Goal: Check status: Check status

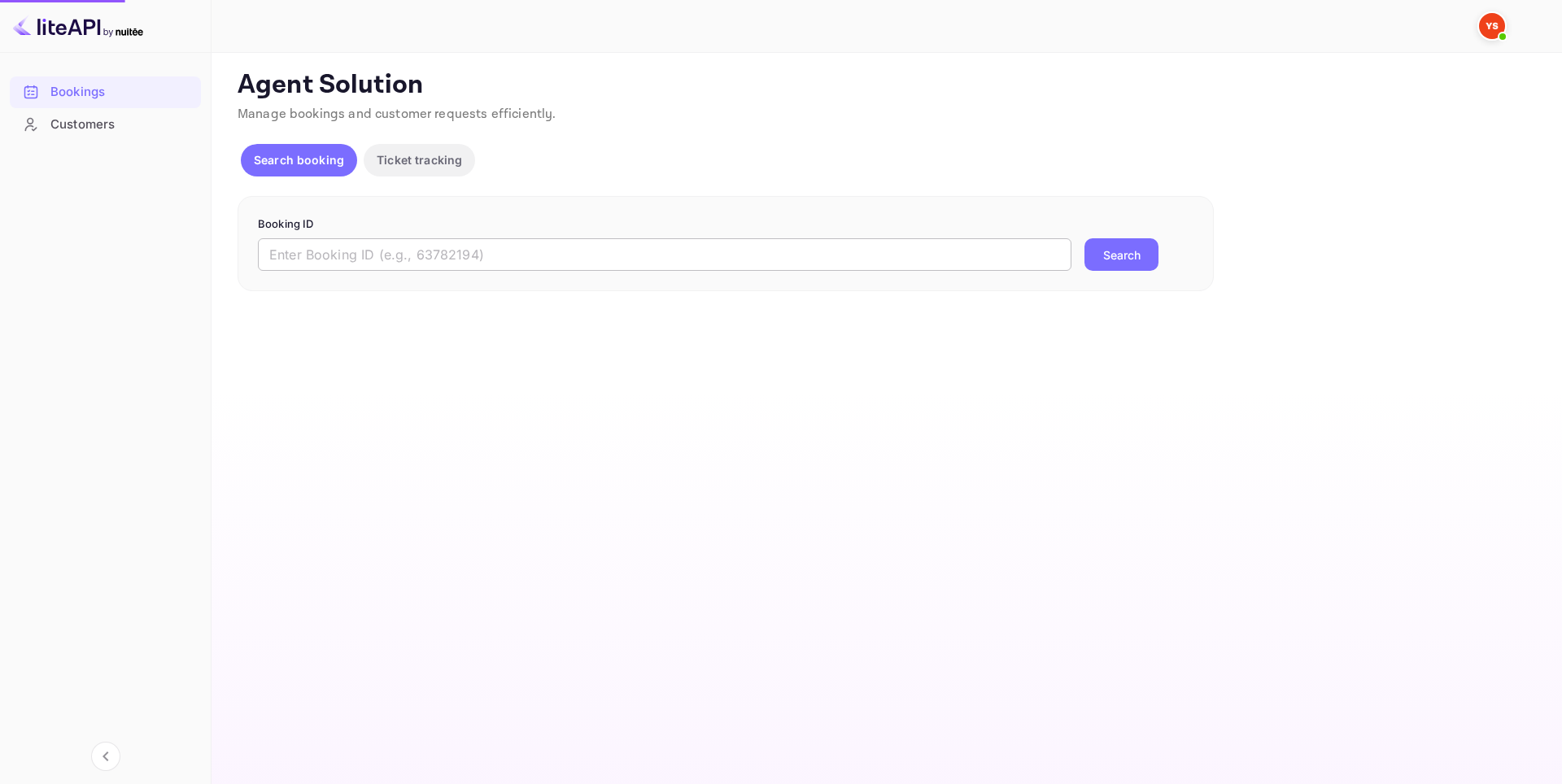
click at [665, 253] on input "text" at bounding box center [664, 255] width 814 height 32
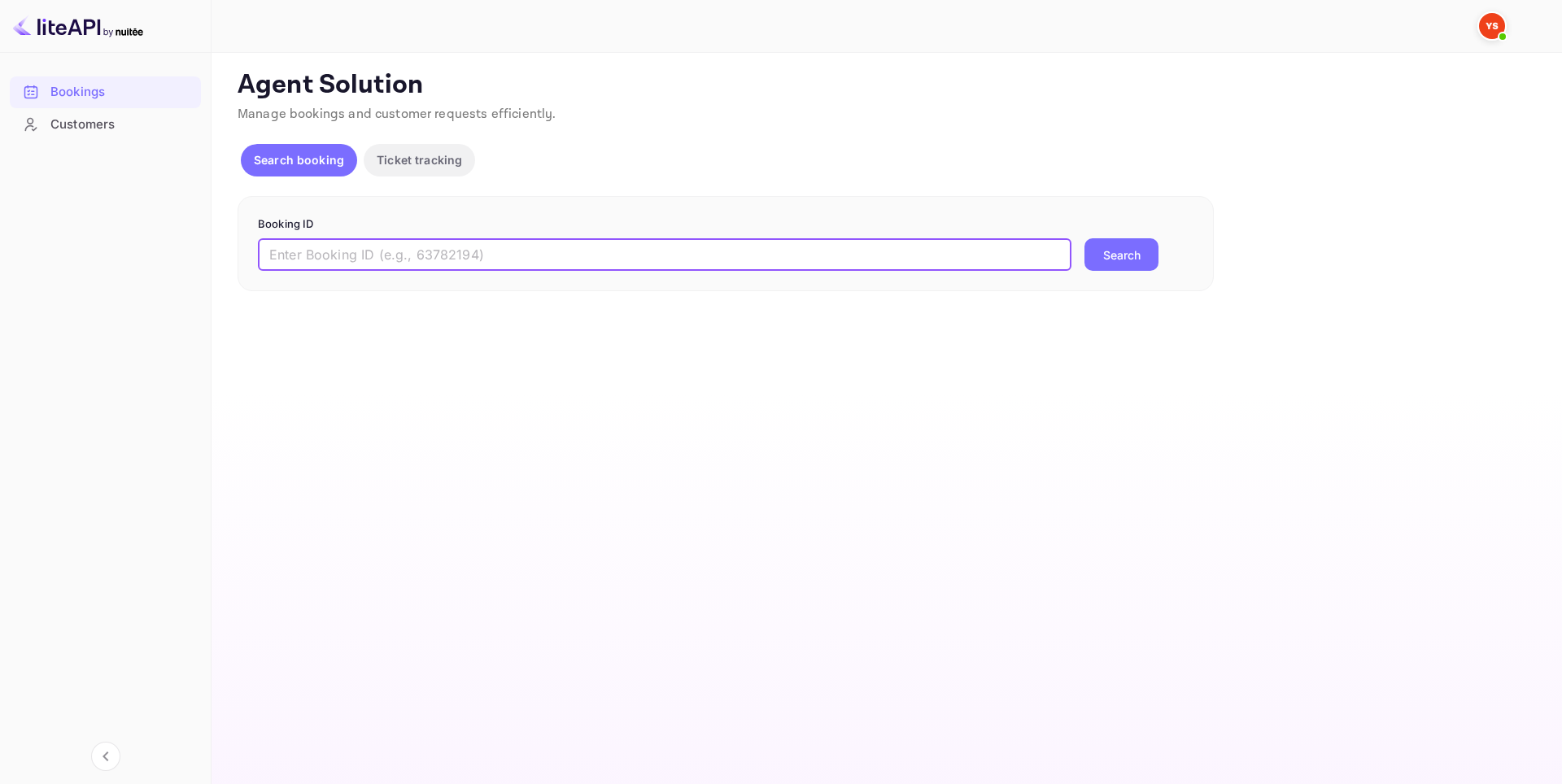
paste input "9526730"
type input "9526730"
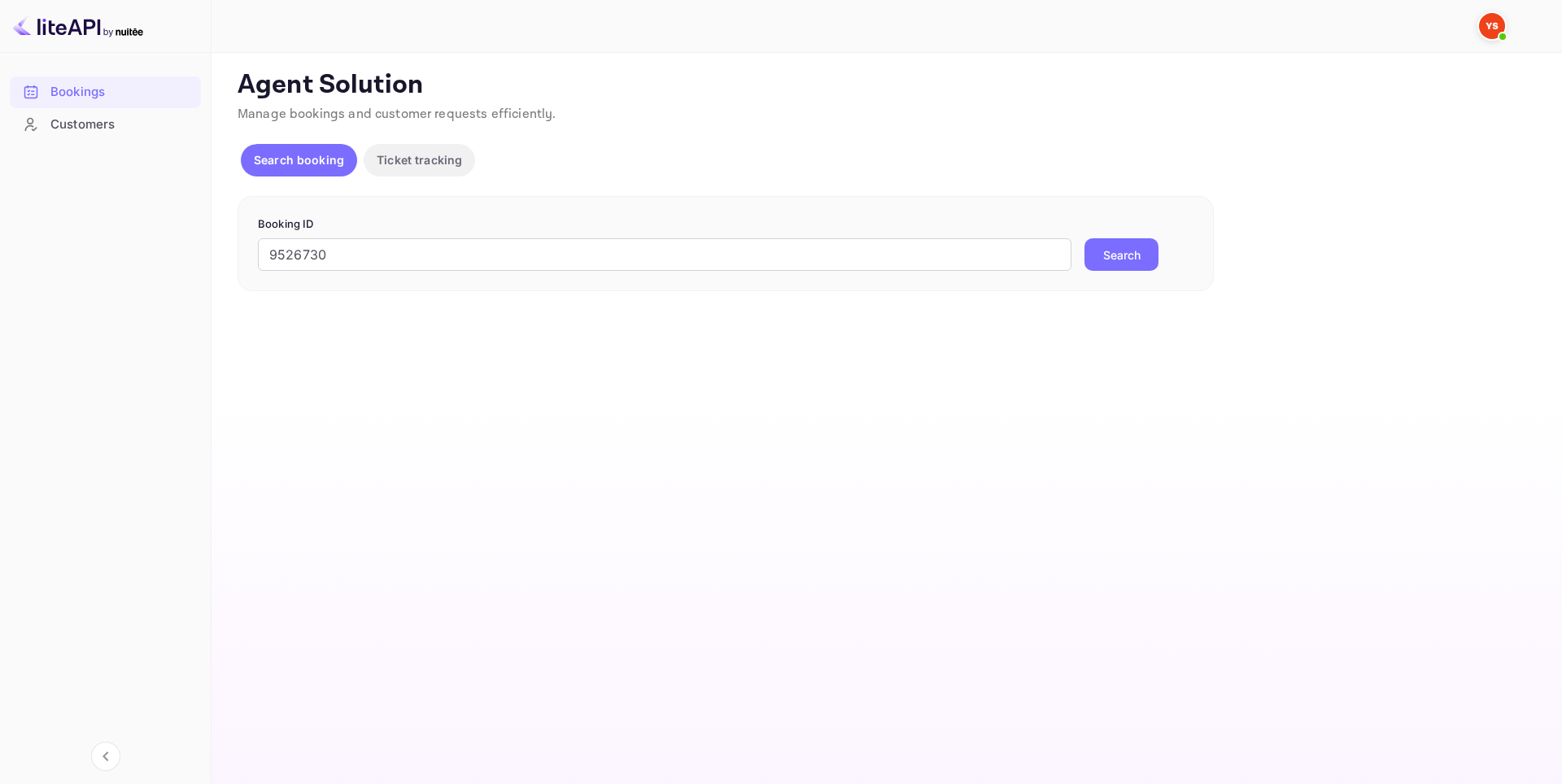
click at [1130, 246] on button "Search" at bounding box center [1121, 255] width 74 height 32
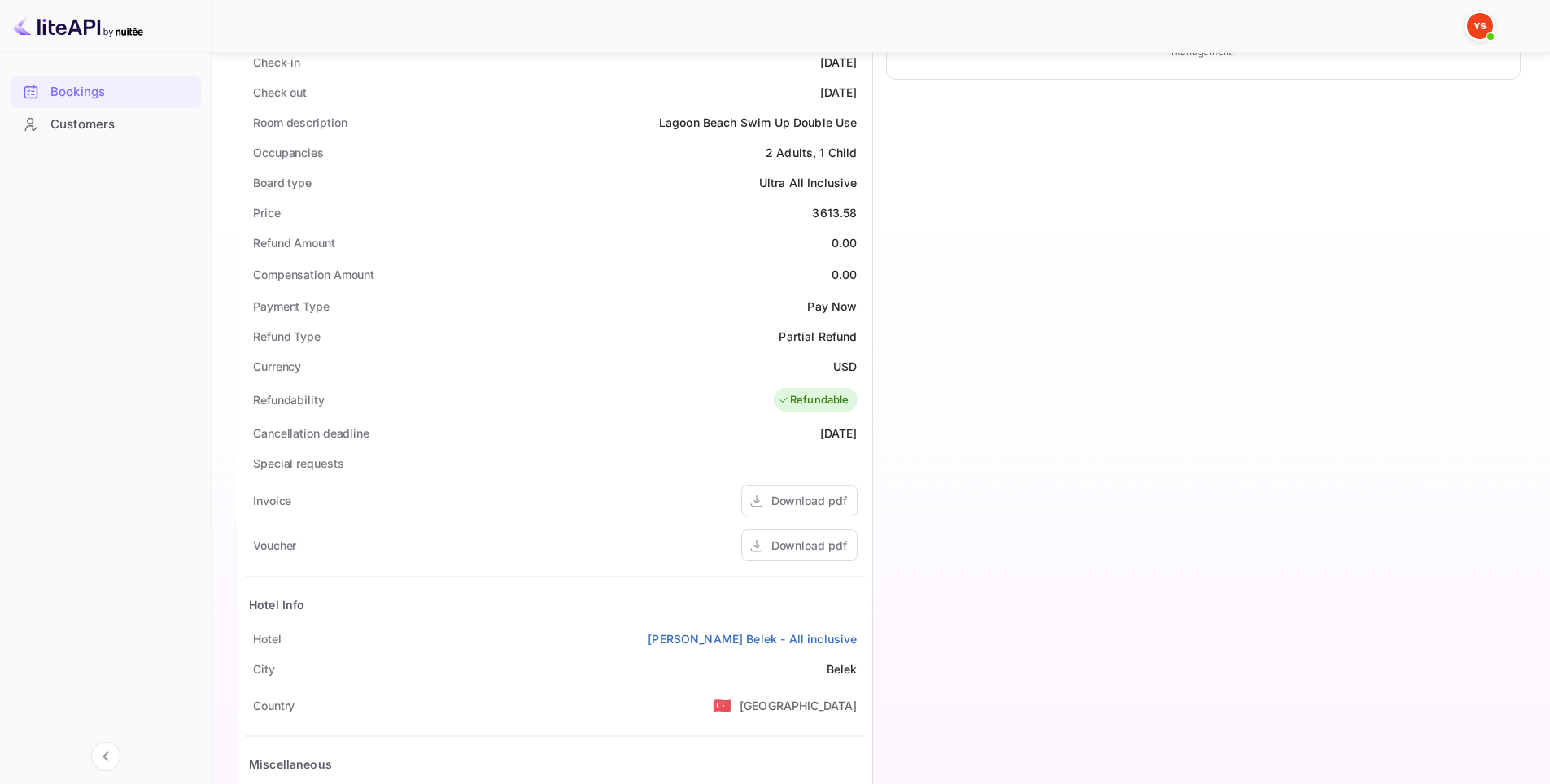
scroll to position [559, 0]
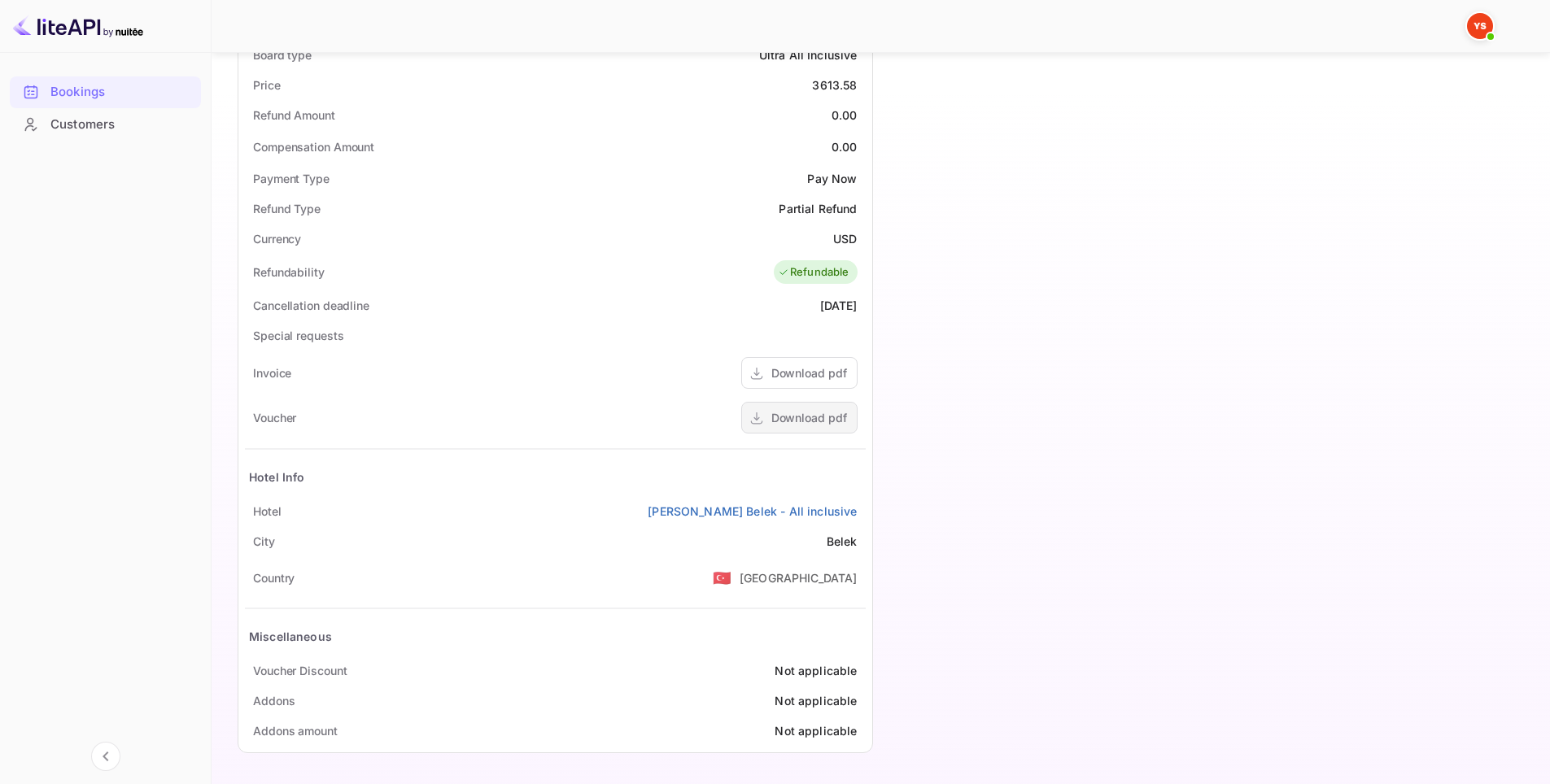
click at [817, 417] on div "Download pdf" at bounding box center [809, 418] width 76 height 17
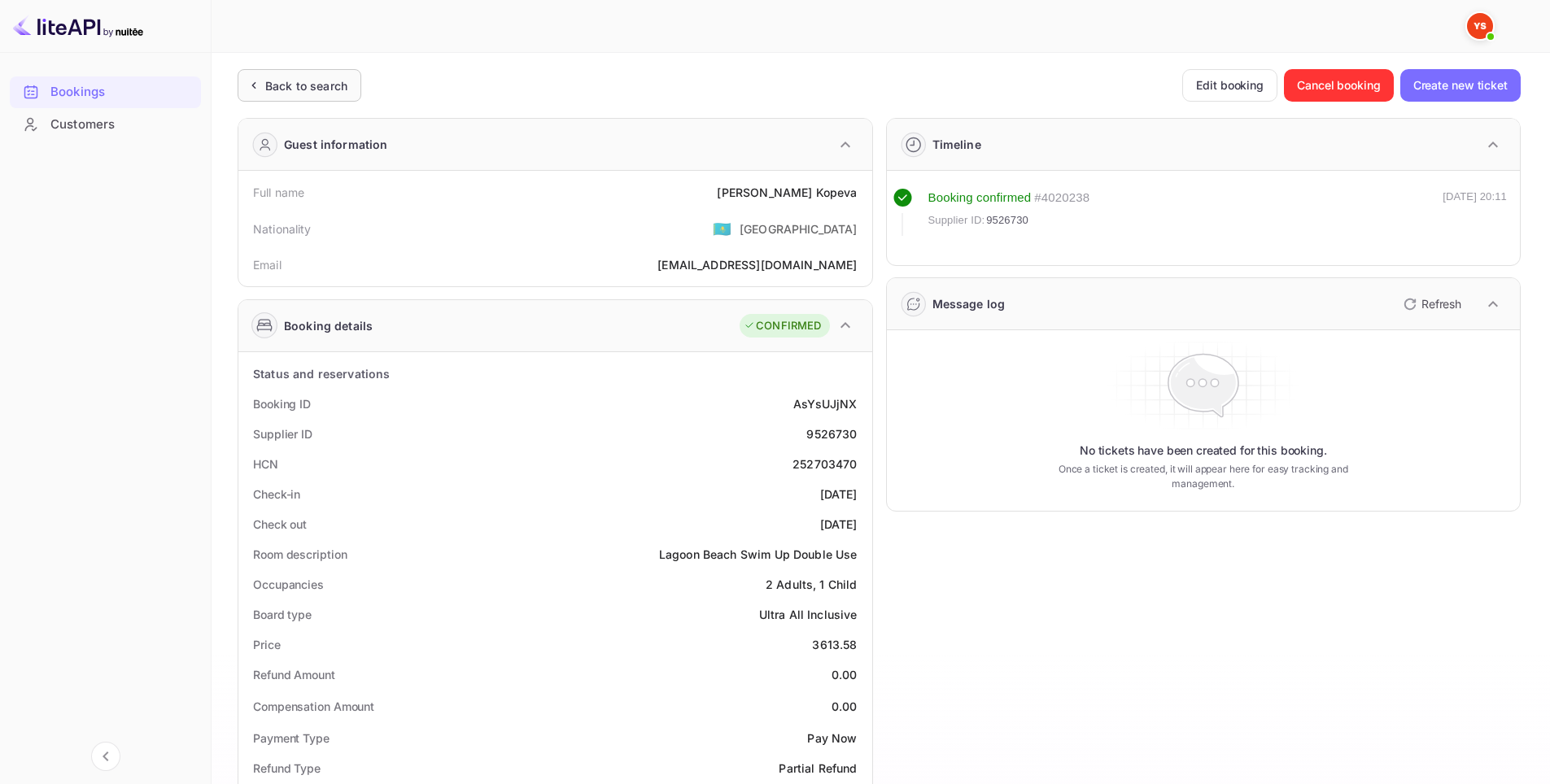
click at [287, 91] on div "Back to search" at bounding box center [306, 86] width 82 height 17
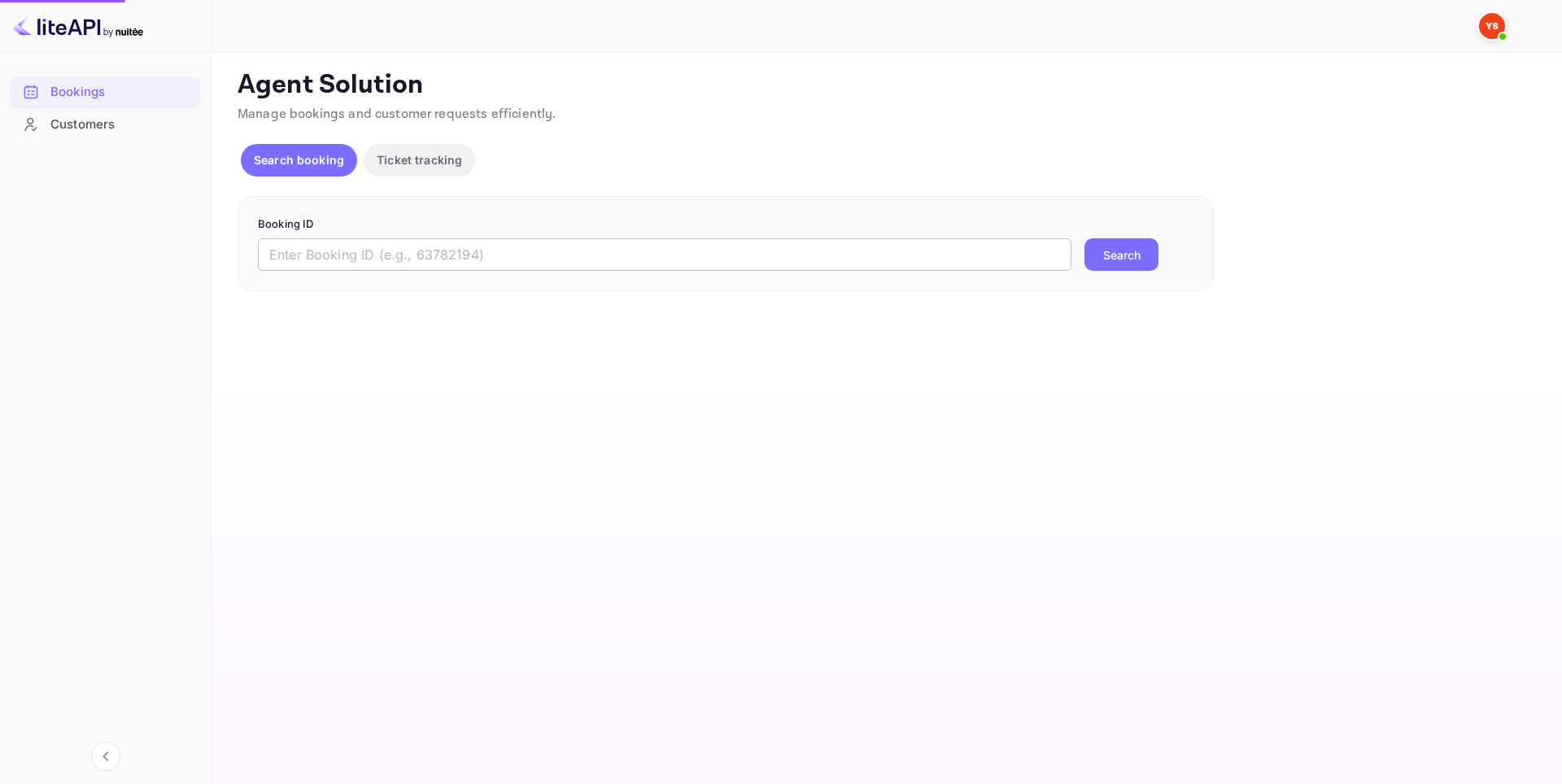
click at [610, 266] on input "text" at bounding box center [664, 255] width 814 height 32
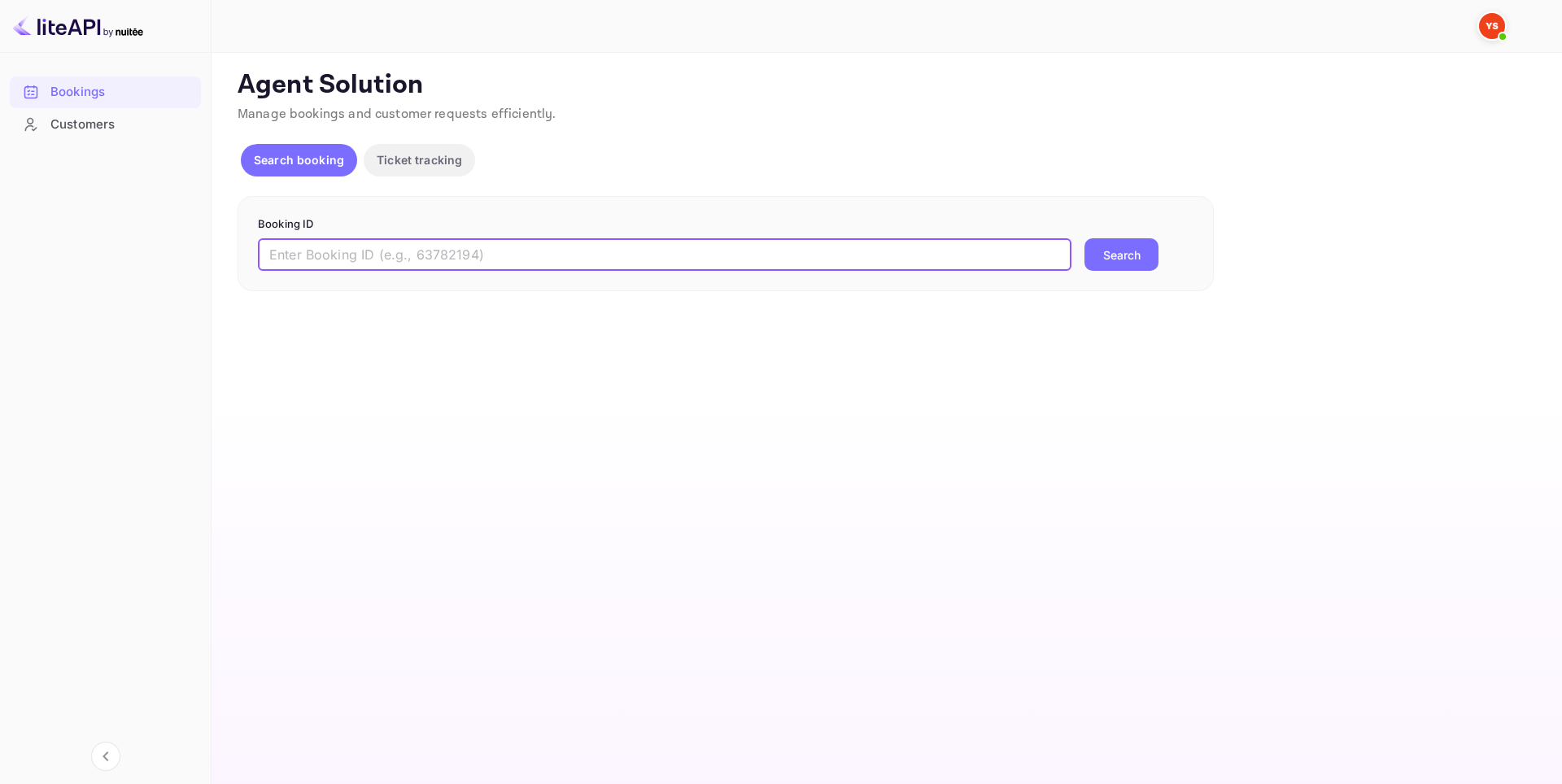
paste input "9526730"
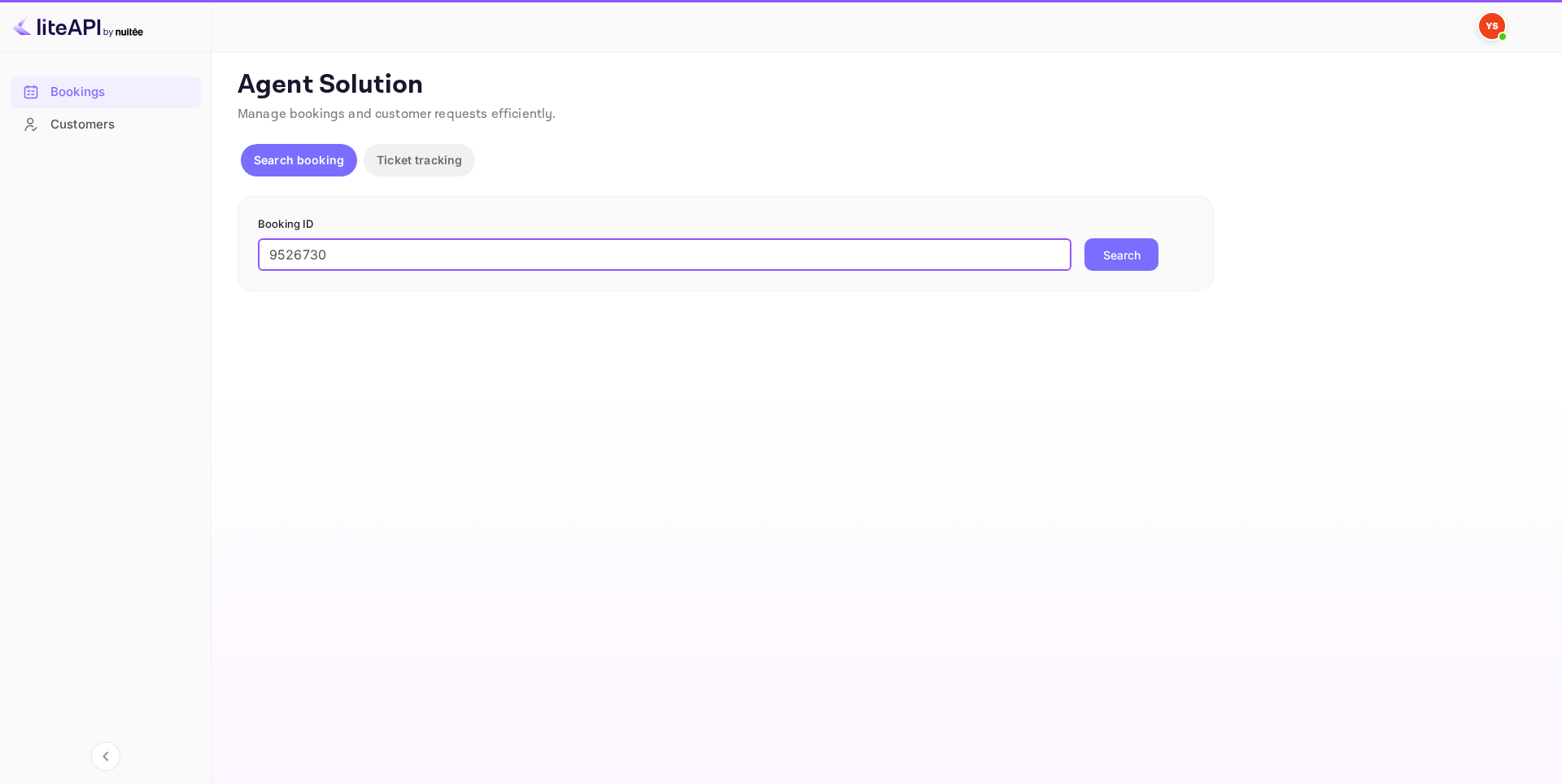
type input "9526730"
click at [1123, 250] on button "Search" at bounding box center [1121, 255] width 74 height 32
